Goal: Navigation & Orientation: Find specific page/section

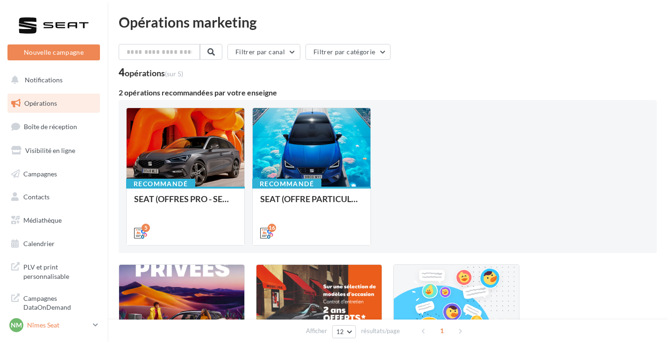
click at [32, 318] on div "Nm Nîmes Seat SEAT-NIMES" at bounding box center [49, 325] width 80 height 14
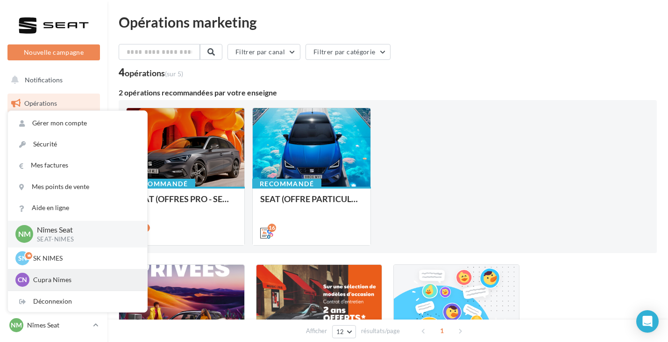
click at [52, 273] on div "CN Cupra Nimes cupra_nimes" at bounding box center [77, 279] width 124 height 14
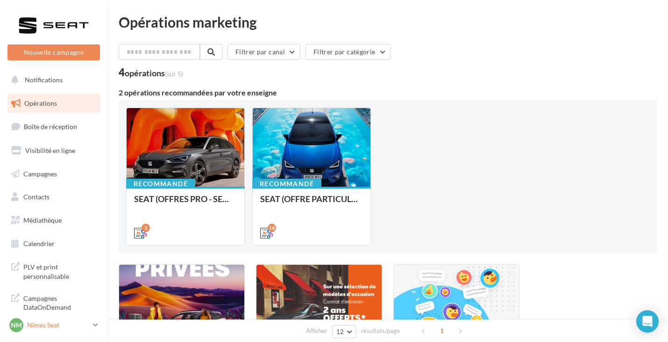
click at [89, 324] on p "Nîmes Seat" at bounding box center [58, 324] width 62 height 9
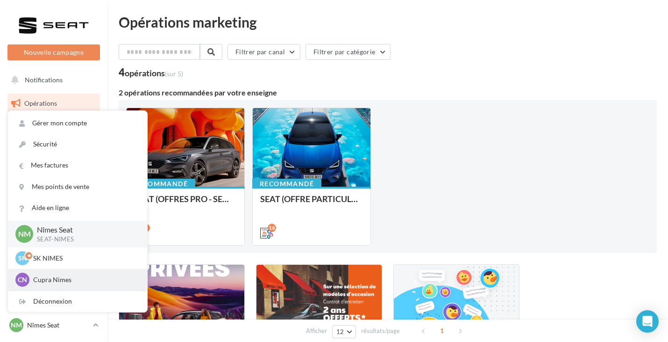
click at [97, 281] on p "Cupra Nimes" at bounding box center [84, 279] width 103 height 9
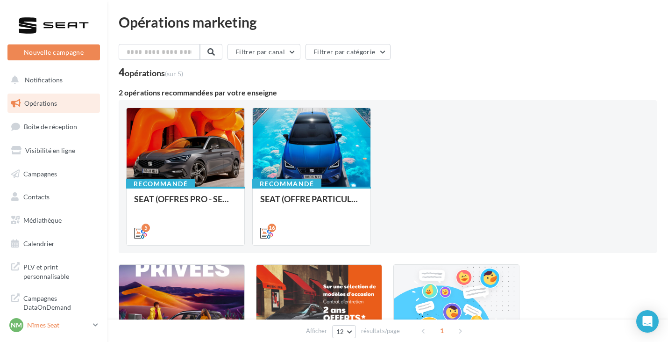
click at [96, 323] on icon at bounding box center [95, 325] width 5 height 8
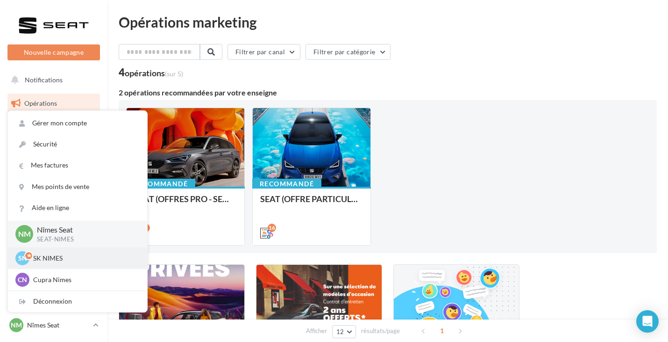
click at [72, 260] on p "SK NIMES" at bounding box center [84, 257] width 103 height 9
